Goal: Task Accomplishment & Management: Manage account settings

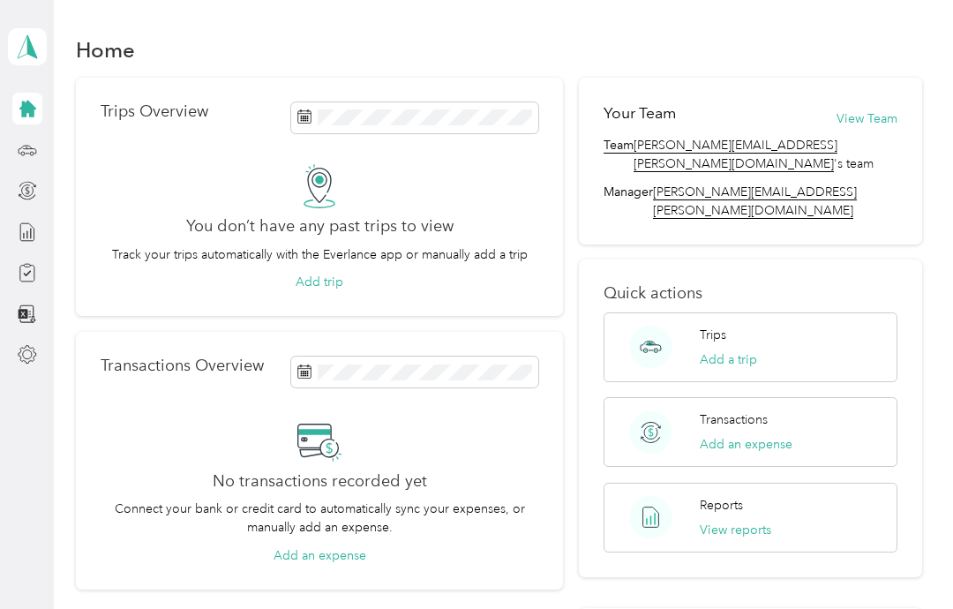
click at [26, 150] on icon at bounding box center [27, 149] width 19 height 19
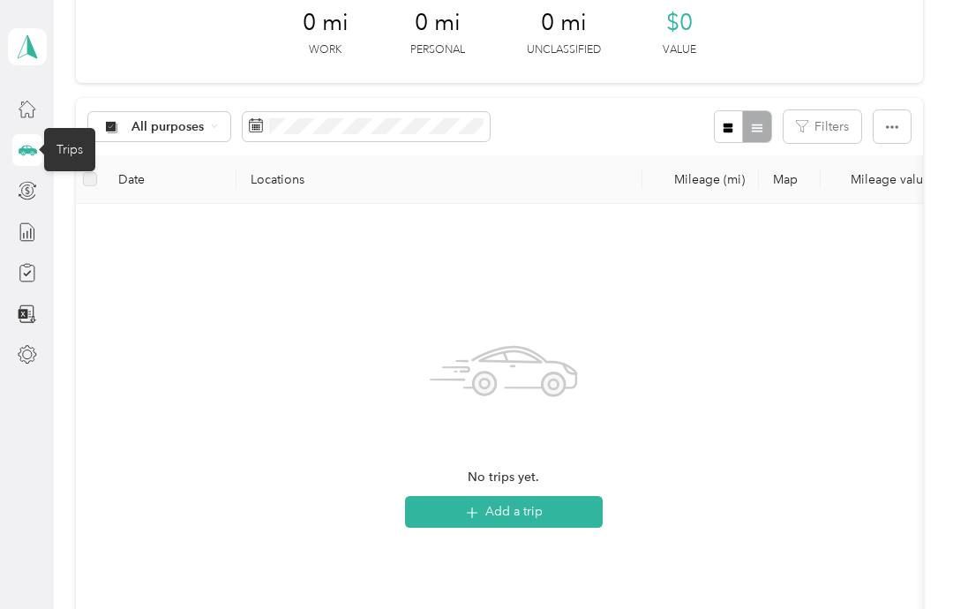
scroll to position [93, 0]
